Goal: Navigation & Orientation: Go to known website

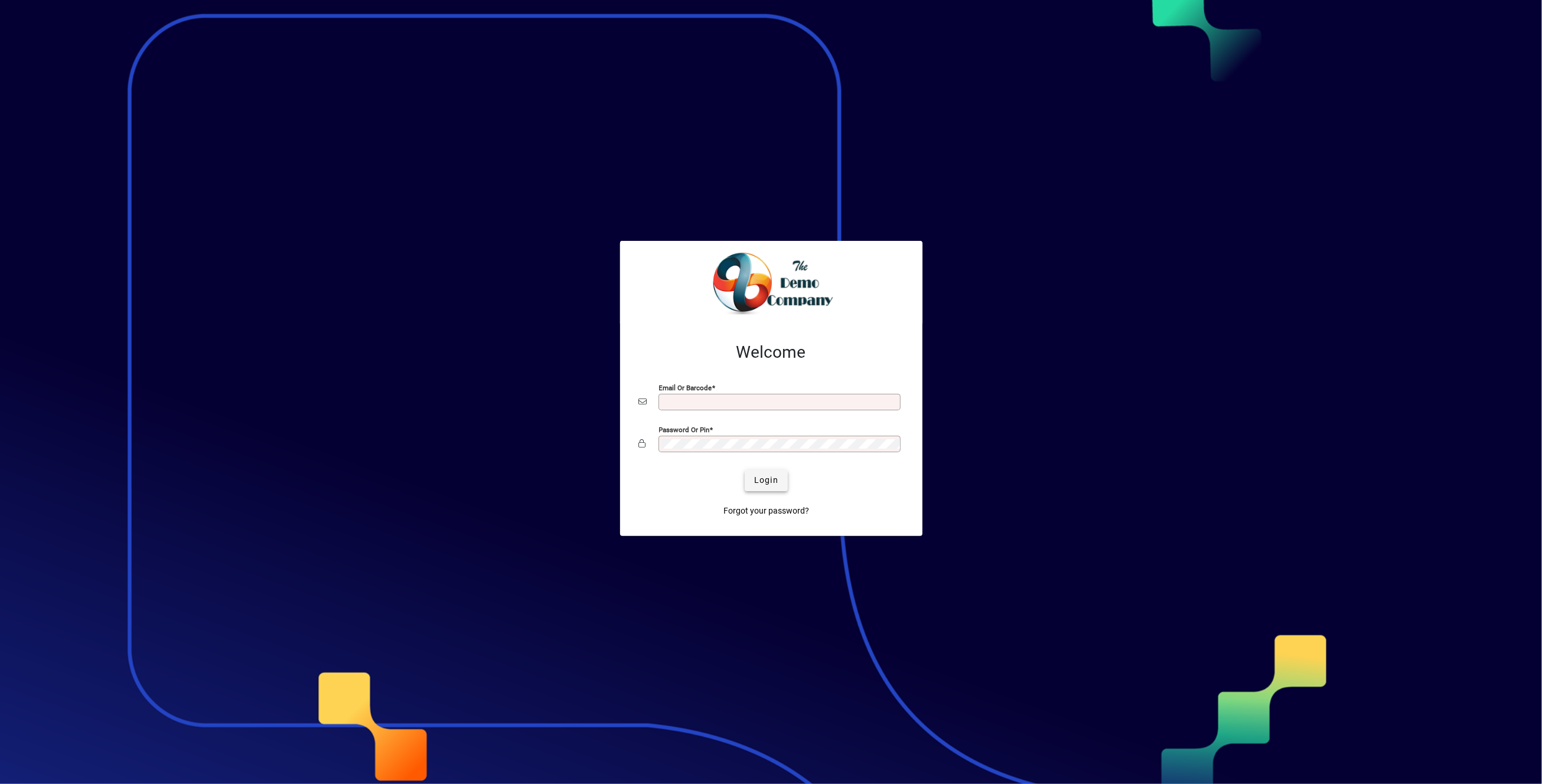
type input "**********"
click at [762, 481] on span "Login" at bounding box center [766, 480] width 24 height 12
